Goal: Task Accomplishment & Management: Manage account settings

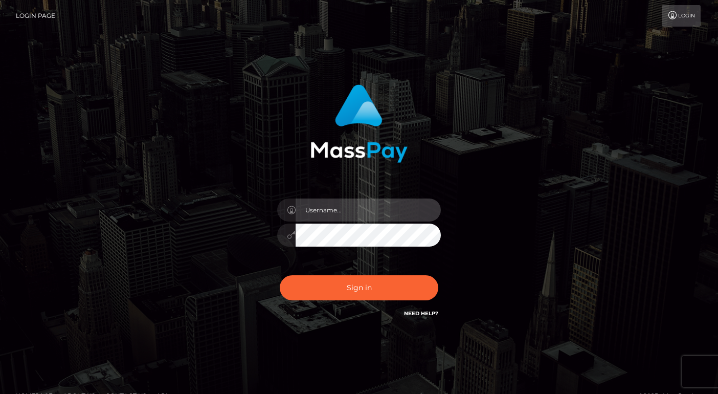
click at [354, 212] on input "text" at bounding box center [368, 209] width 145 height 23
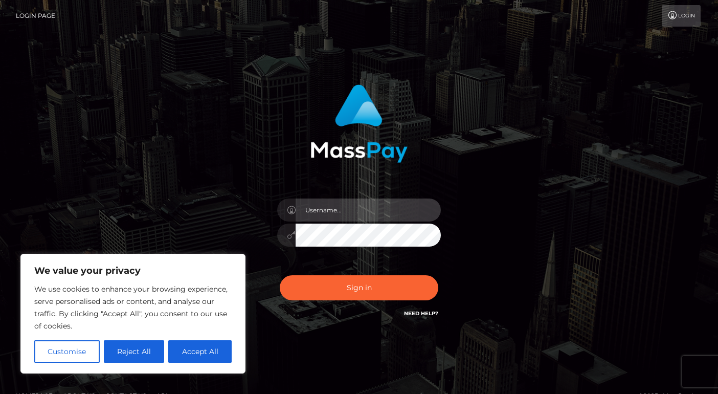
type input "[EMAIL_ADDRESS][DOMAIN_NAME]"
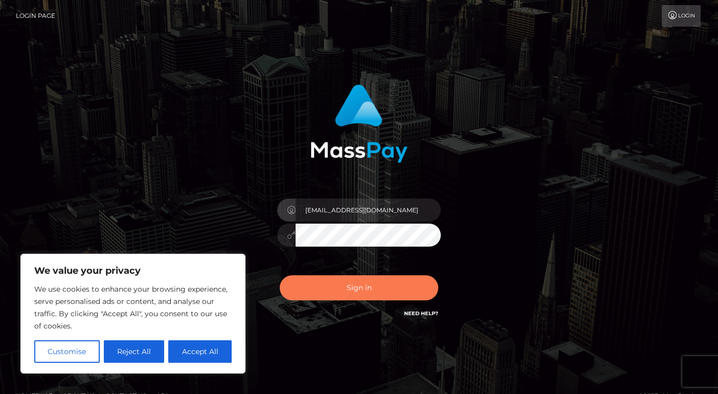
click at [364, 284] on button "Sign in" at bounding box center [359, 287] width 159 height 25
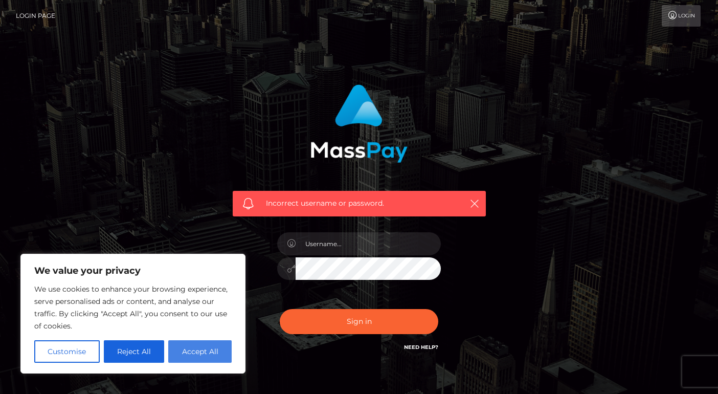
click at [203, 352] on button "Accept All" at bounding box center [199, 351] width 63 height 23
checkbox input "true"
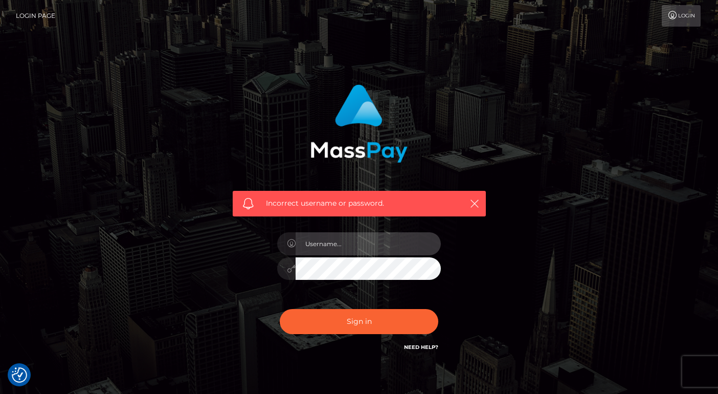
click at [358, 244] on input "text" at bounding box center [368, 243] width 145 height 23
click at [341, 243] on input "text" at bounding box center [368, 243] width 145 height 23
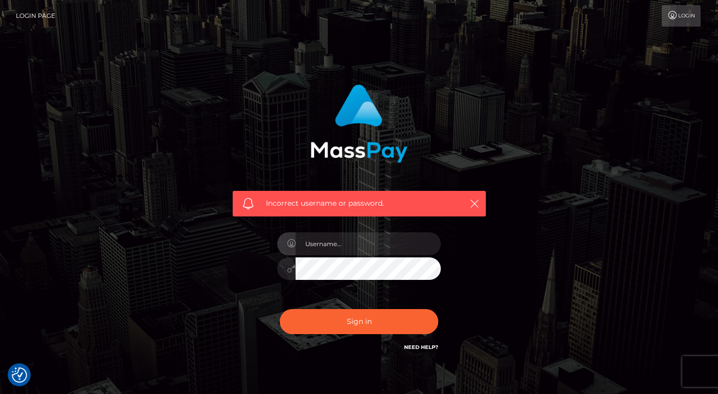
click at [530, 133] on div "Incorrect username or password." at bounding box center [359, 224] width 583 height 294
click at [339, 246] on input "text" at bounding box center [368, 243] width 145 height 23
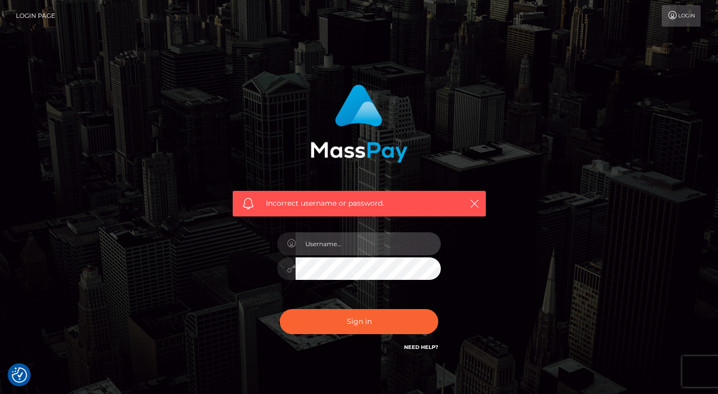
type input "info@xxagency.com.au"
click at [218, 325] on div "Incorrect username or password. info@xxagency.com.au" at bounding box center [359, 224] width 284 height 294
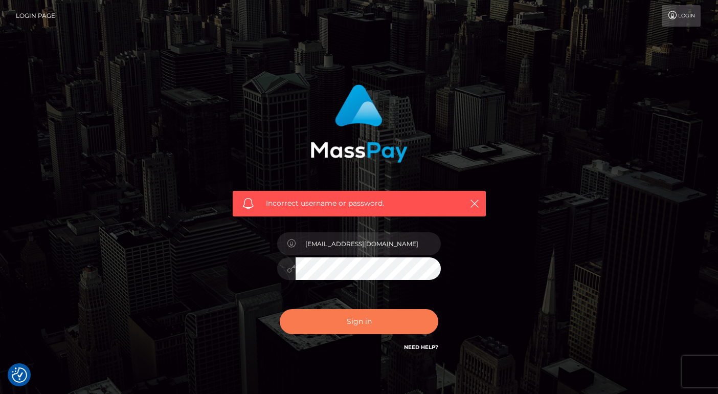
click at [370, 327] on button "Sign in" at bounding box center [359, 321] width 159 height 25
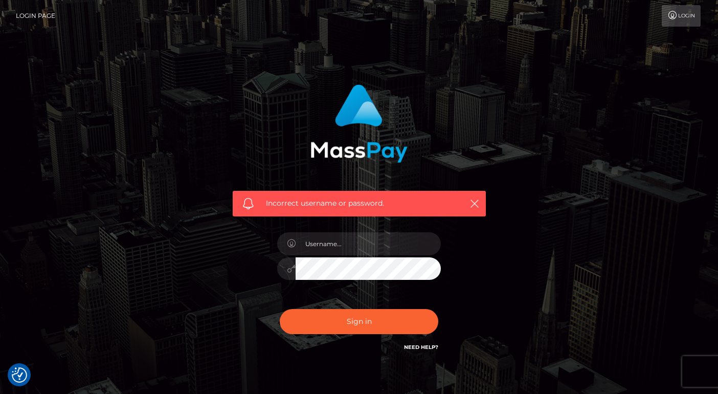
click at [344, 212] on div "Incorrect username or password." at bounding box center [359, 204] width 253 height 26
click at [311, 208] on span "Incorrect username or password." at bounding box center [359, 203] width 187 height 11
click at [478, 203] on icon "button" at bounding box center [474, 203] width 10 height 10
click at [672, 19] on icon at bounding box center [672, 15] width 11 height 8
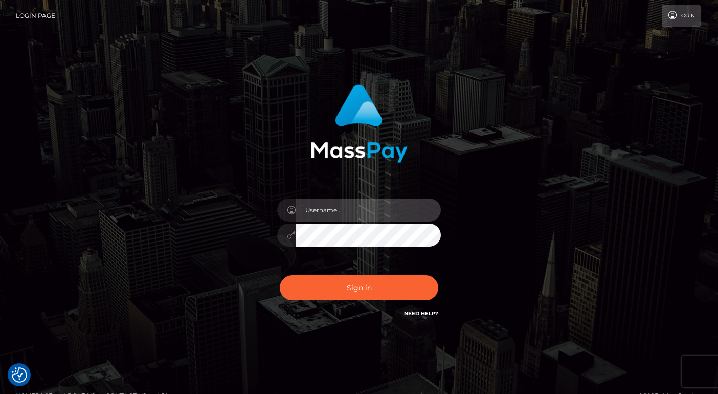
click at [351, 214] on input "text" at bounding box center [368, 209] width 145 height 23
click at [337, 218] on input "text" at bounding box center [368, 209] width 145 height 23
click at [327, 215] on input "text" at bounding box center [368, 209] width 145 height 23
type input "[EMAIL_ADDRESS][DOMAIN_NAME]"
click at [280, 275] on button "Sign in" at bounding box center [359, 287] width 159 height 25
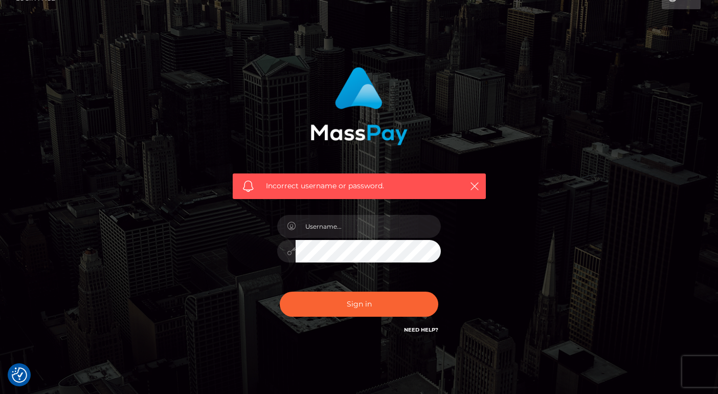
scroll to position [19, 0]
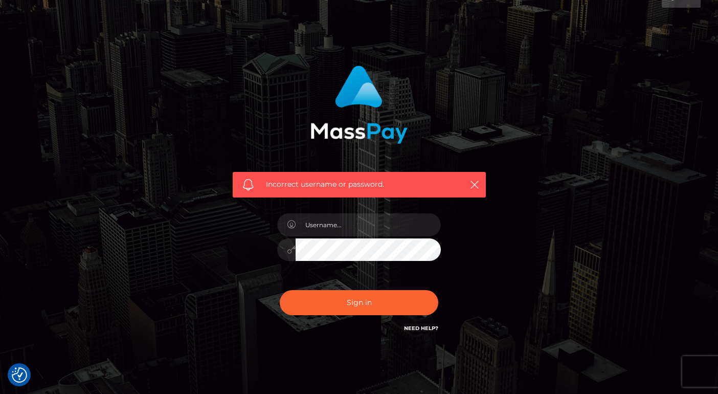
click at [423, 329] on link "Need Help?" at bounding box center [421, 328] width 34 height 7
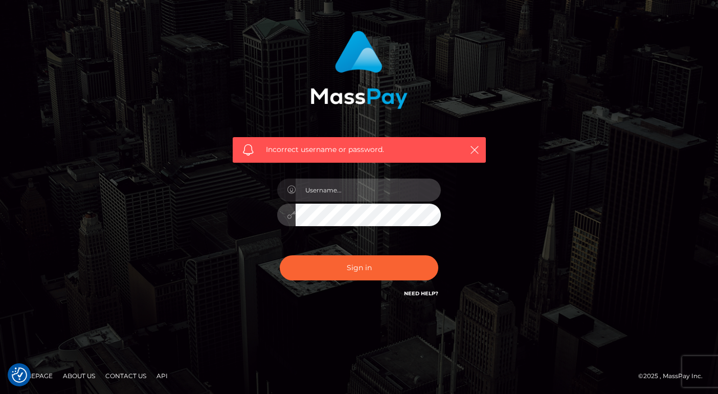
click at [349, 195] on input "text" at bounding box center [368, 189] width 145 height 23
click at [476, 147] on icon "button" at bounding box center [474, 150] width 10 height 10
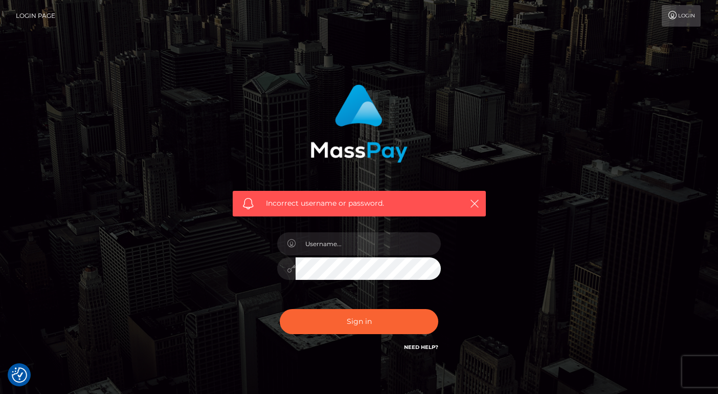
click at [43, 17] on link "Login Page" at bounding box center [35, 15] width 39 height 21
